Goal: Transaction & Acquisition: Purchase product/service

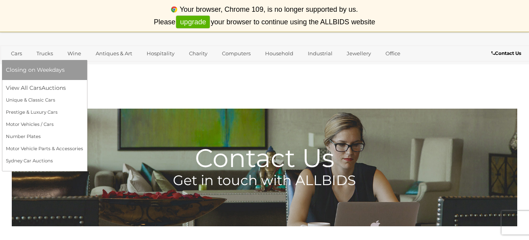
click at [18, 54] on link "Cars" at bounding box center [16, 53] width 21 height 13
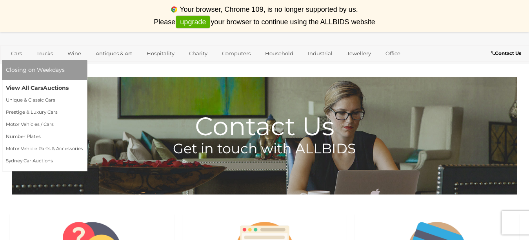
click at [40, 85] on link "View All Cars Auctions" at bounding box center [44, 88] width 77 height 12
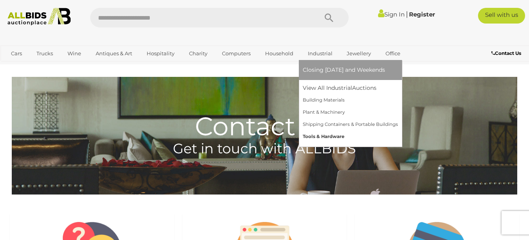
click at [330, 133] on link "Tools & Hardware" at bounding box center [350, 137] width 95 height 12
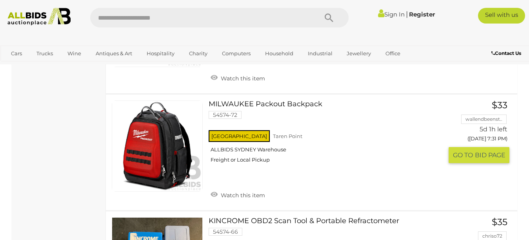
scroll to position [2430, 0]
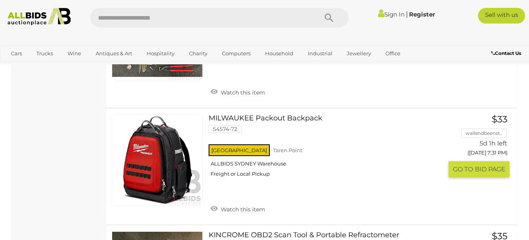
click at [301, 120] on link "MILWAUKEE Packout Backpack 54574-72 NSW Taren Point ALLBIDS SYDNEY Warehouse" at bounding box center [328, 148] width 228 height 69
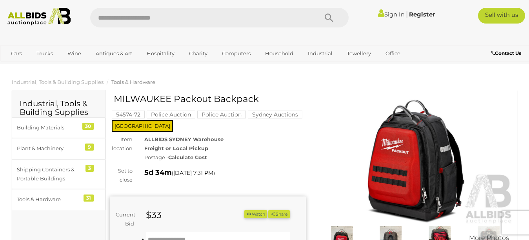
scroll to position [39, 0]
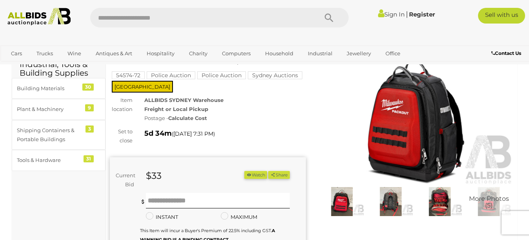
click at [386, 204] on img at bounding box center [390, 201] width 45 height 29
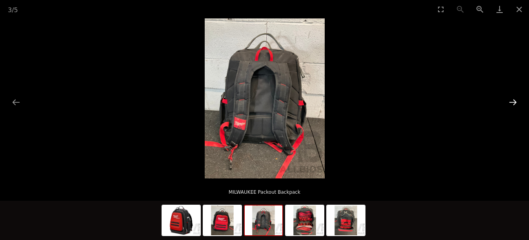
click at [511, 104] on button "Next slide" at bounding box center [512, 101] width 16 height 15
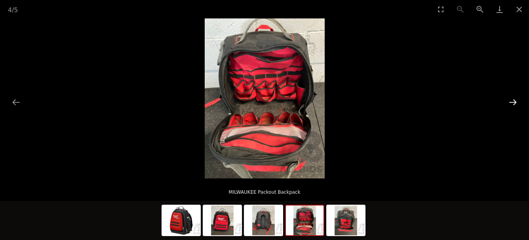
click at [511, 104] on button "Next slide" at bounding box center [512, 101] width 16 height 15
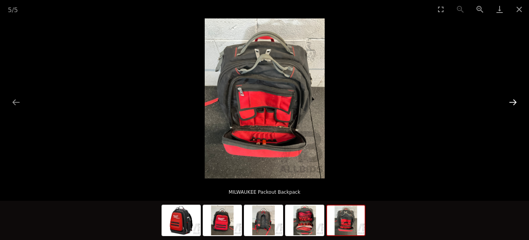
click at [511, 105] on button "Next slide" at bounding box center [512, 101] width 16 height 15
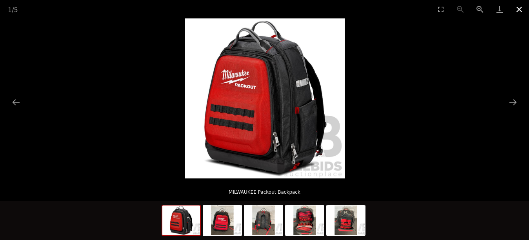
click at [517, 9] on button "Close gallery" at bounding box center [519, 9] width 20 height 18
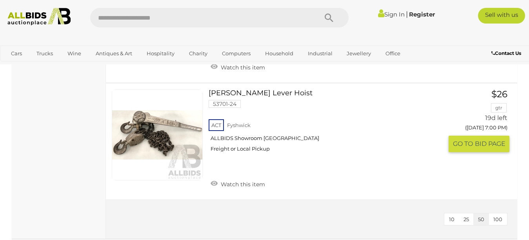
scroll to position [3791, 0]
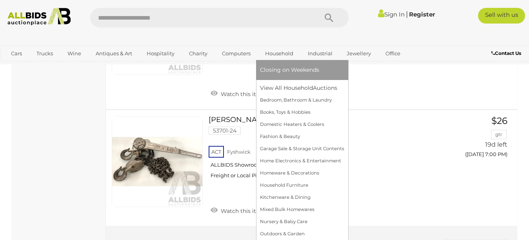
click at [282, 54] on link "Household" at bounding box center [279, 53] width 38 height 13
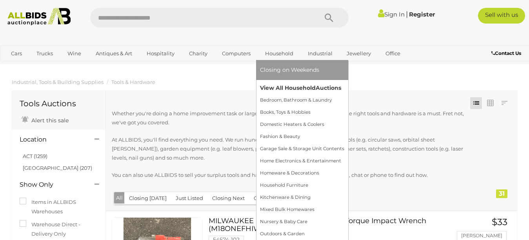
click at [292, 87] on link "View All Household Auctions" at bounding box center [302, 88] width 84 height 12
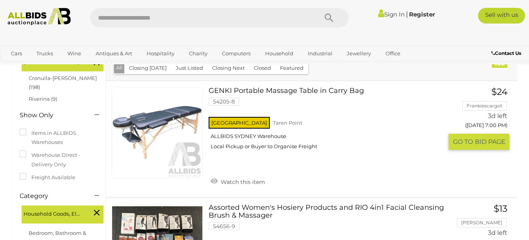
scroll to position [118, 0]
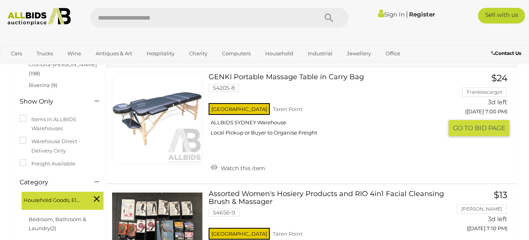
click at [174, 105] on link at bounding box center [157, 118] width 91 height 91
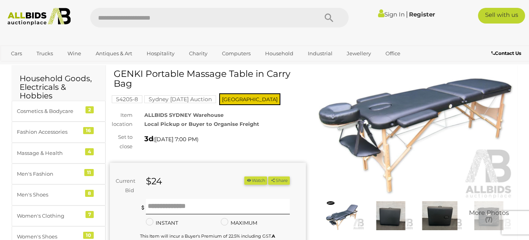
scroll to position [39, 0]
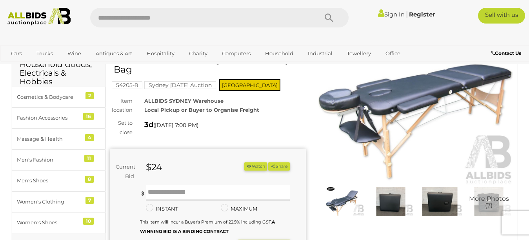
click at [388, 204] on img at bounding box center [390, 201] width 45 height 29
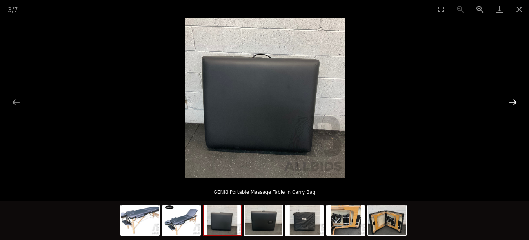
click at [512, 103] on button "Next slide" at bounding box center [512, 101] width 16 height 15
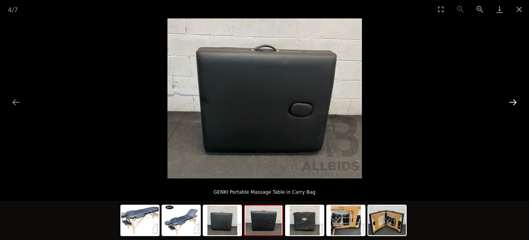
click at [512, 103] on button "Next slide" at bounding box center [512, 101] width 16 height 15
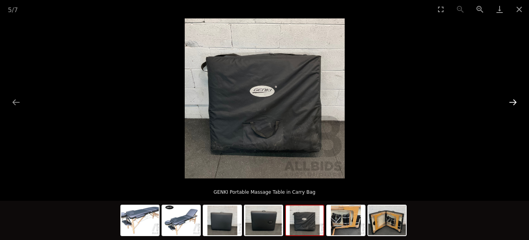
click at [512, 103] on button "Next slide" at bounding box center [512, 101] width 16 height 15
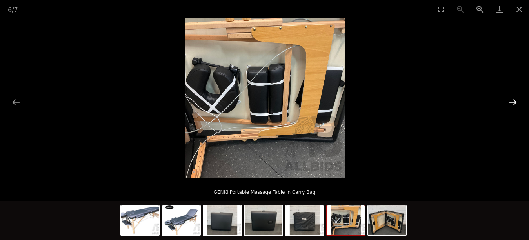
click at [512, 103] on button "Next slide" at bounding box center [512, 101] width 16 height 15
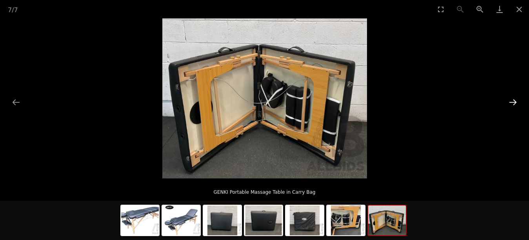
click at [512, 103] on button "Next slide" at bounding box center [512, 101] width 16 height 15
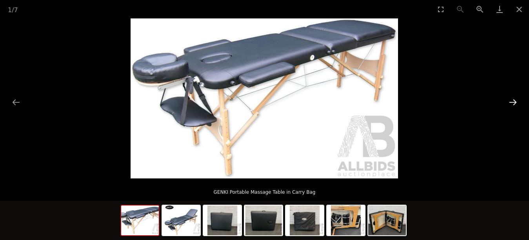
click at [512, 103] on button "Next slide" at bounding box center [512, 101] width 16 height 15
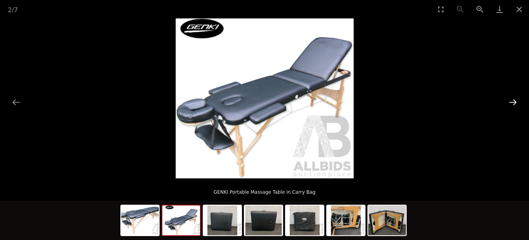
click at [512, 103] on button "Next slide" at bounding box center [512, 101] width 16 height 15
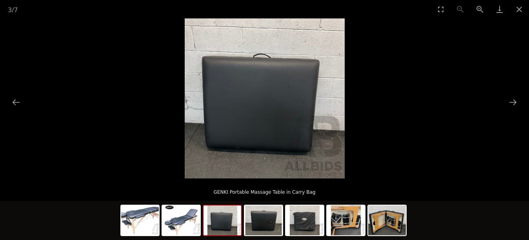
drag, startPoint x: 520, startPoint y: 7, endPoint x: 506, endPoint y: 20, distance: 19.4
click at [520, 8] on button "Close gallery" at bounding box center [519, 9] width 20 height 18
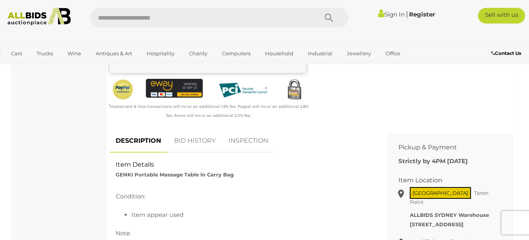
scroll to position [235, 0]
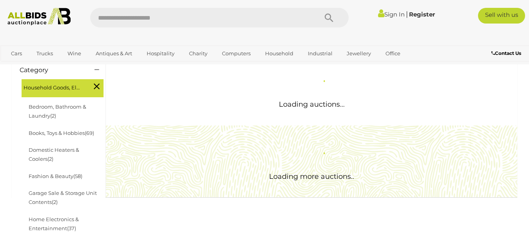
scroll to position [118, 0]
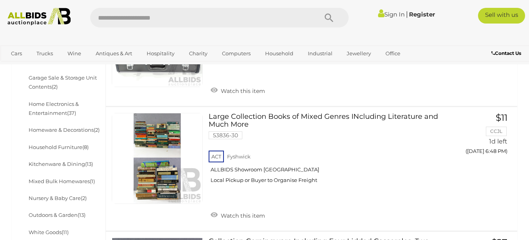
scroll to position [84, 0]
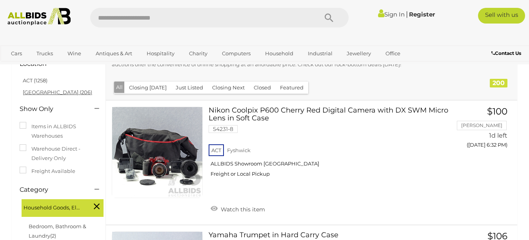
click at [38, 92] on link "NSW (206)" at bounding box center [57, 92] width 69 height 6
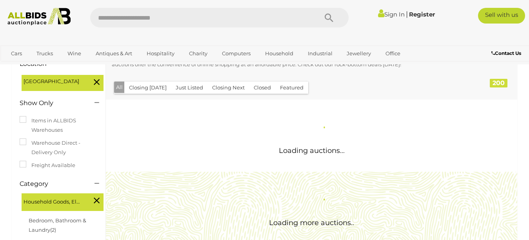
scroll to position [0, 0]
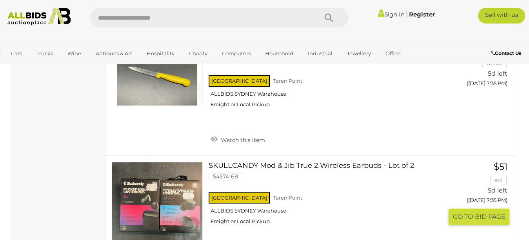
scroll to position [6180, 0]
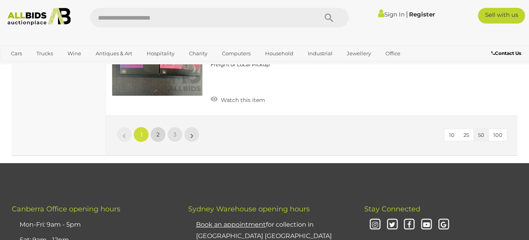
click at [156, 127] on link "2" at bounding box center [158, 135] width 16 height 16
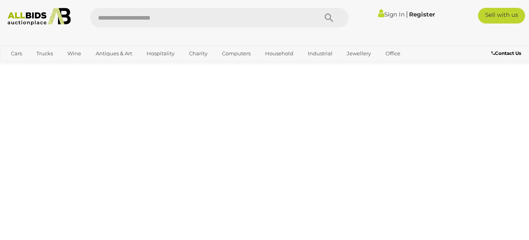
scroll to position [105, 0]
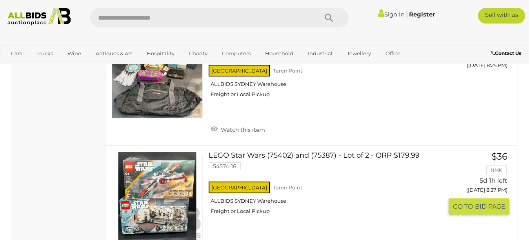
scroll to position [6024, 0]
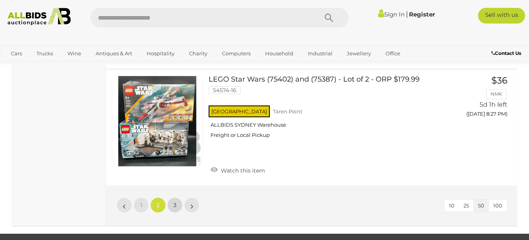
click at [173, 201] on span "3" at bounding box center [174, 204] width 3 height 7
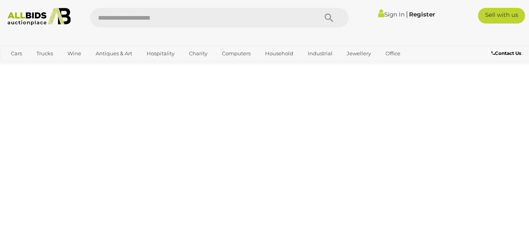
scroll to position [105, 0]
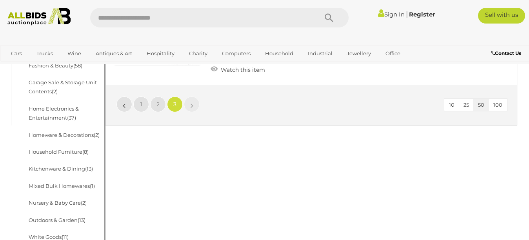
scroll to position [380, 0]
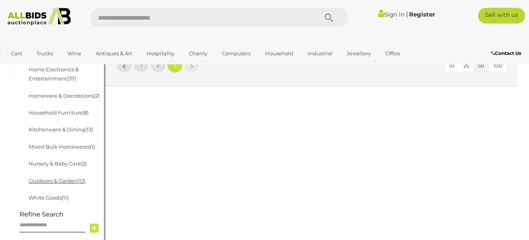
click at [54, 178] on link "Outdoors & Garden (13)" at bounding box center [57, 181] width 57 height 6
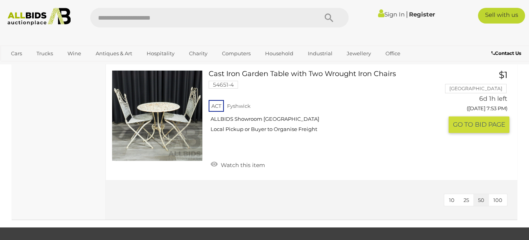
scroll to position [1450, 0]
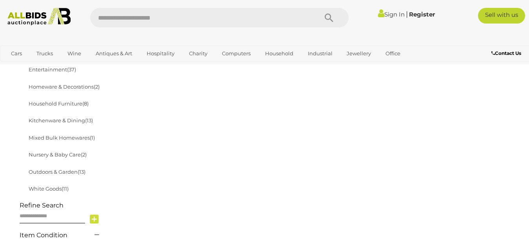
scroll to position [276, 0]
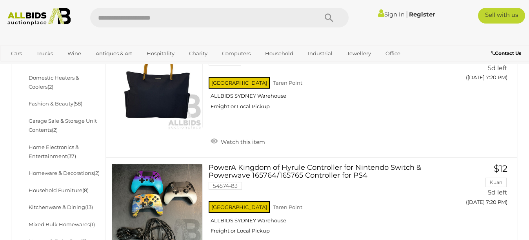
scroll to position [363, 0]
